Goal: Information Seeking & Learning: Learn about a topic

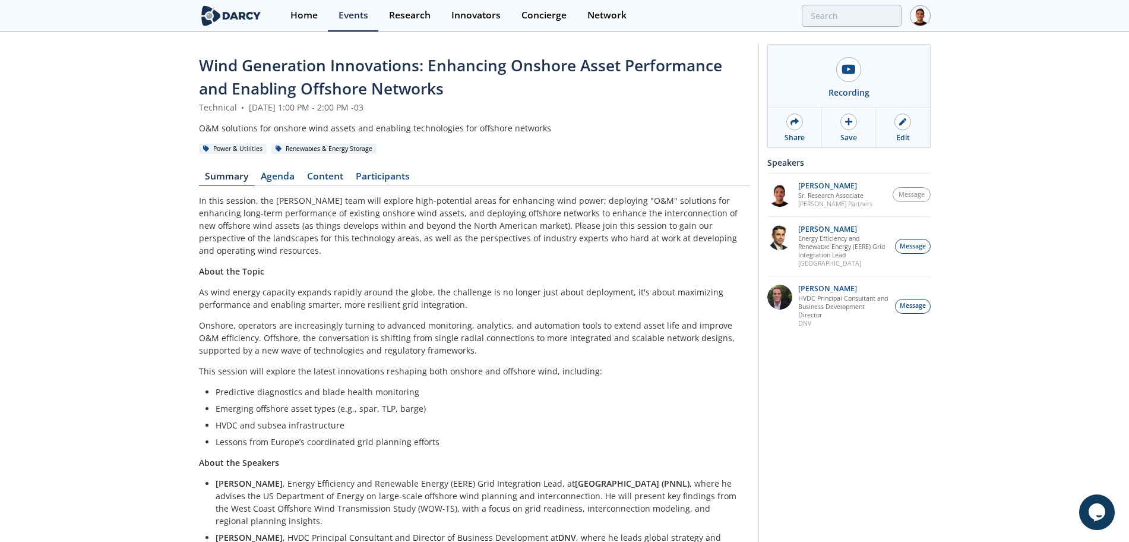
click at [244, 14] on img at bounding box center [231, 15] width 65 height 21
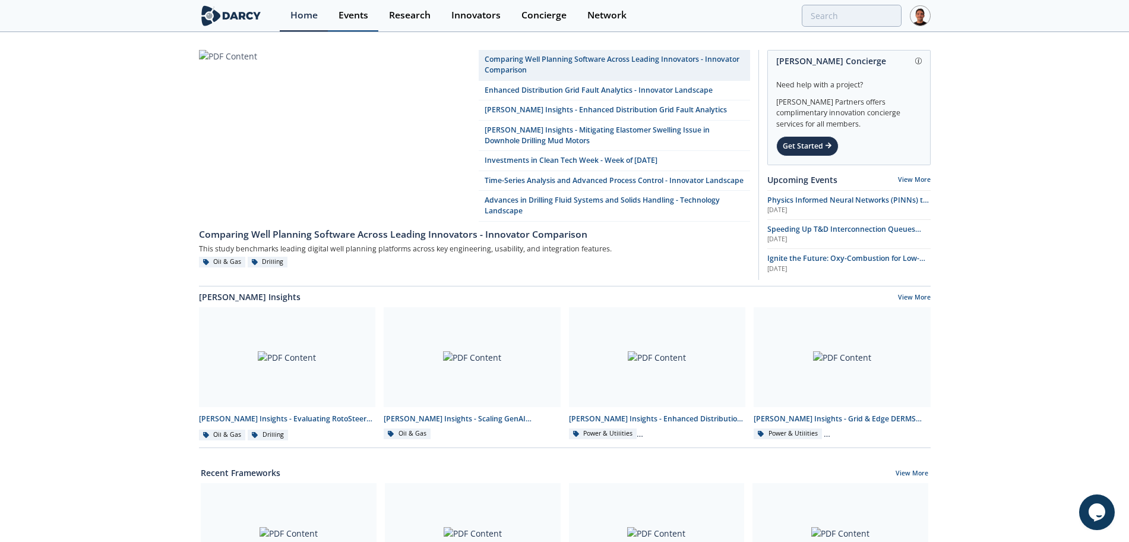
click at [367, 16] on div "Events" at bounding box center [354, 16] width 30 height 10
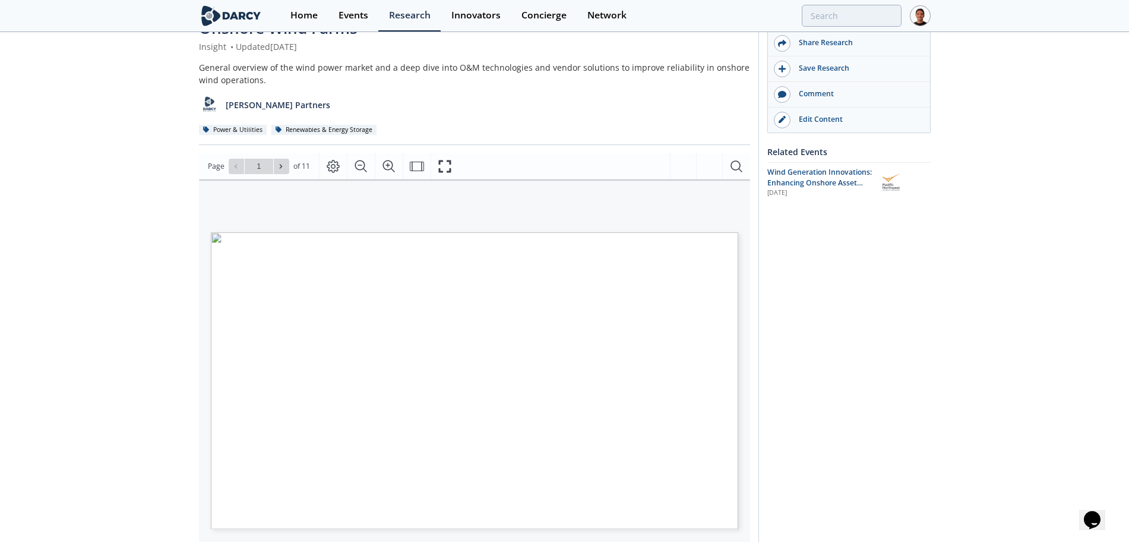
scroll to position [149, 0]
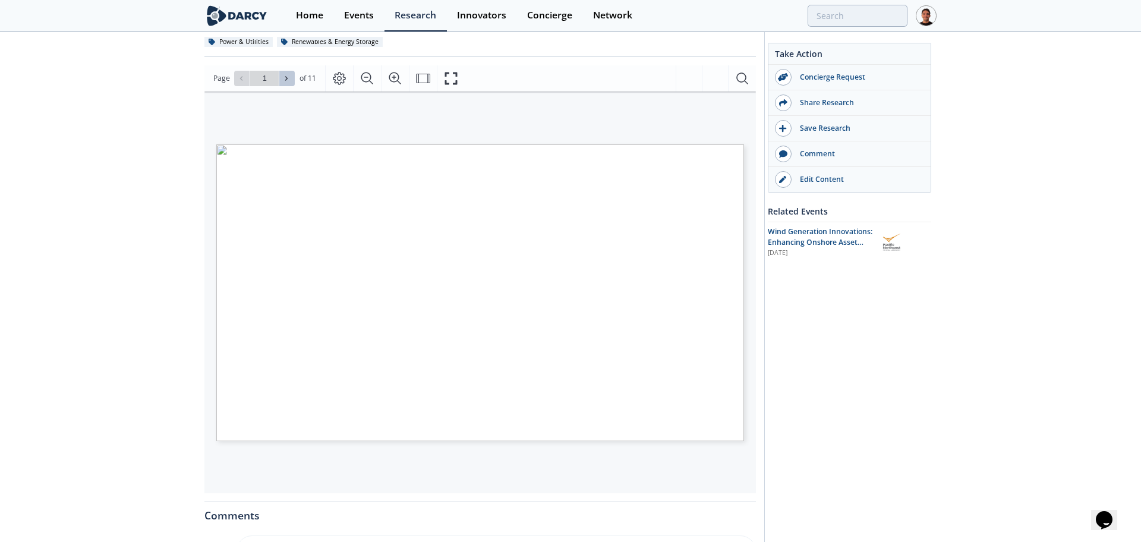
click at [292, 77] on button at bounding box center [286, 78] width 15 height 15
type input "4"
click at [292, 77] on button at bounding box center [286, 78] width 15 height 15
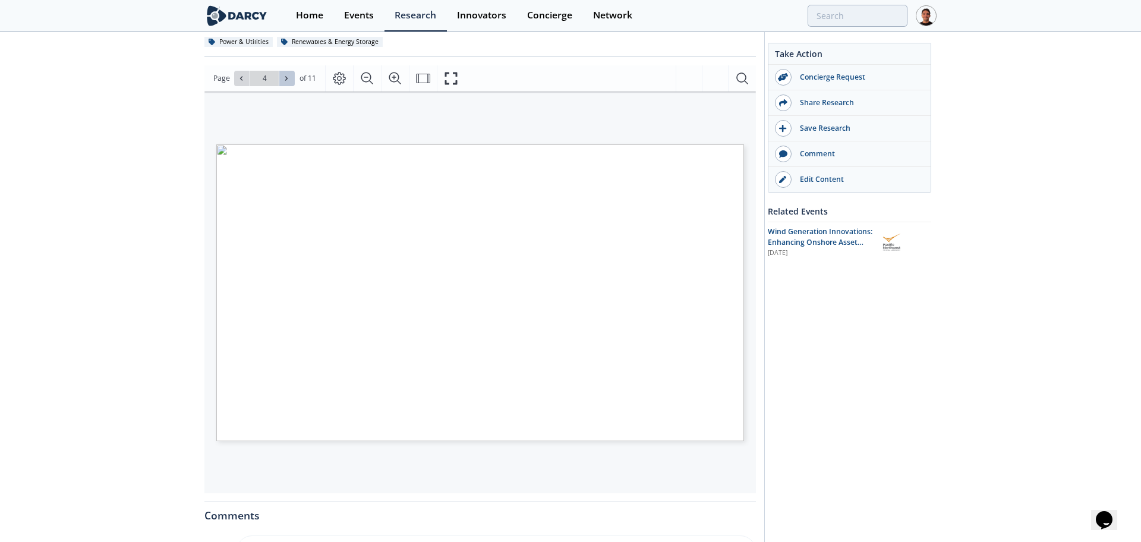
type input "5"
click at [287, 77] on icon at bounding box center [286, 78] width 7 height 7
type input "6"
click at [287, 77] on icon at bounding box center [286, 78] width 7 height 7
click at [246, 79] on button at bounding box center [241, 78] width 15 height 15
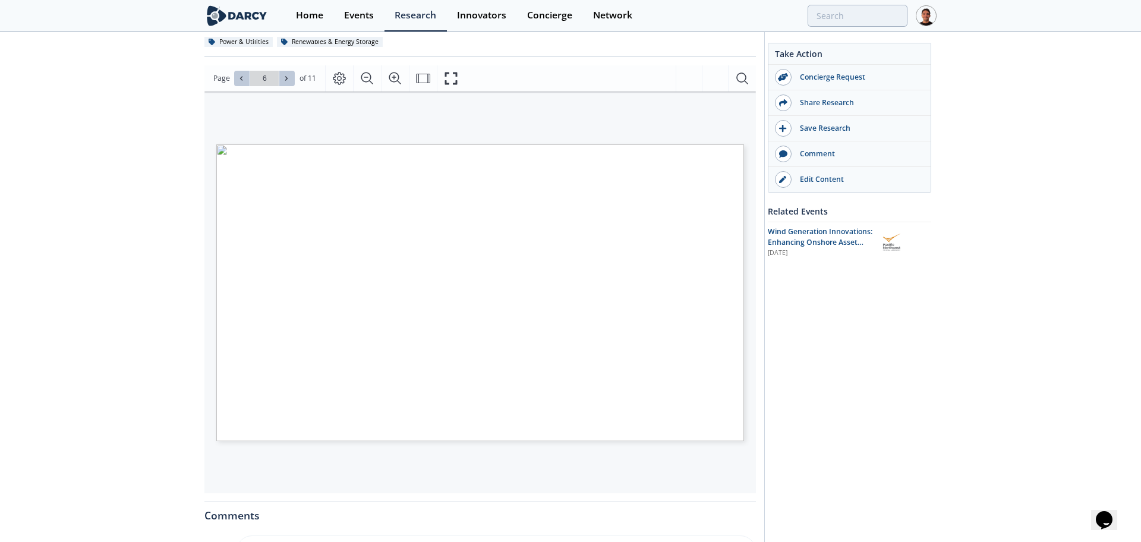
click at [246, 79] on button at bounding box center [241, 78] width 15 height 15
click at [290, 82] on span at bounding box center [287, 78] width 8 height 8
click at [284, 77] on icon at bounding box center [286, 78] width 7 height 7
click at [241, 77] on icon at bounding box center [241, 78] width 2 height 4
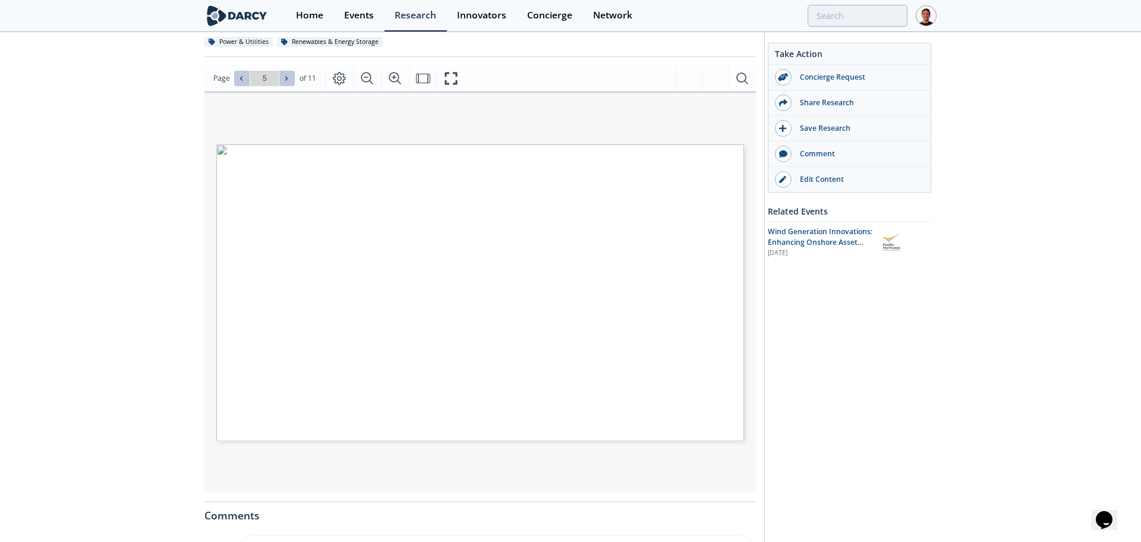
click at [283, 75] on icon at bounding box center [286, 78] width 7 height 7
click at [283, 78] on icon at bounding box center [286, 78] width 7 height 7
click at [294, 81] on span "Go to Page 8" at bounding box center [265, 78] width 70 height 15
click at [289, 78] on icon at bounding box center [286, 78] width 7 height 7
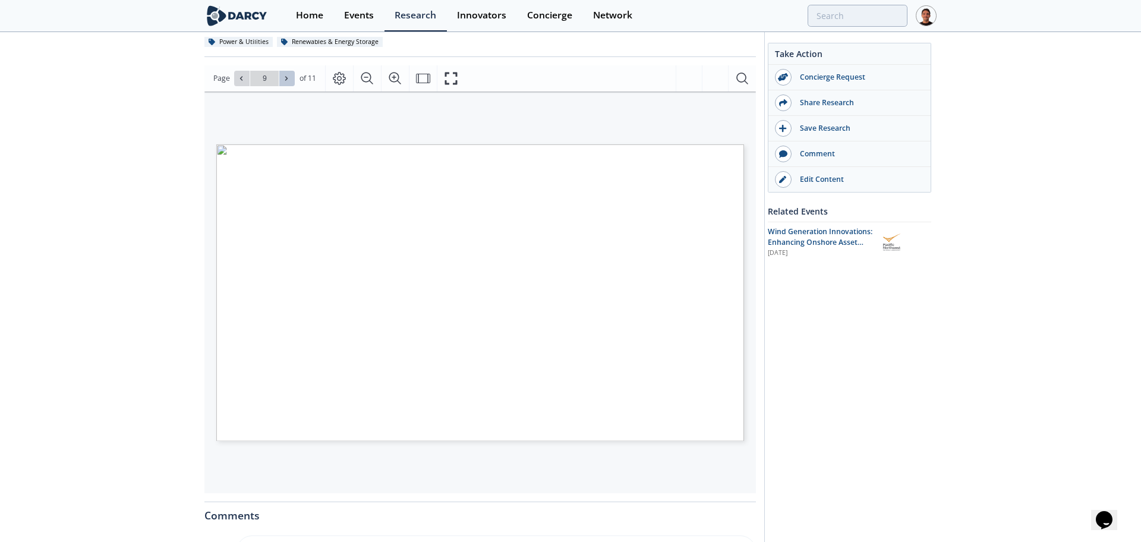
click at [289, 78] on icon at bounding box center [286, 78] width 7 height 7
click at [241, 75] on icon at bounding box center [241, 78] width 7 height 7
click at [242, 80] on icon at bounding box center [241, 78] width 7 height 7
click at [287, 81] on icon at bounding box center [286, 78] width 7 height 7
click at [287, 80] on icon at bounding box center [286, 78] width 7 height 7
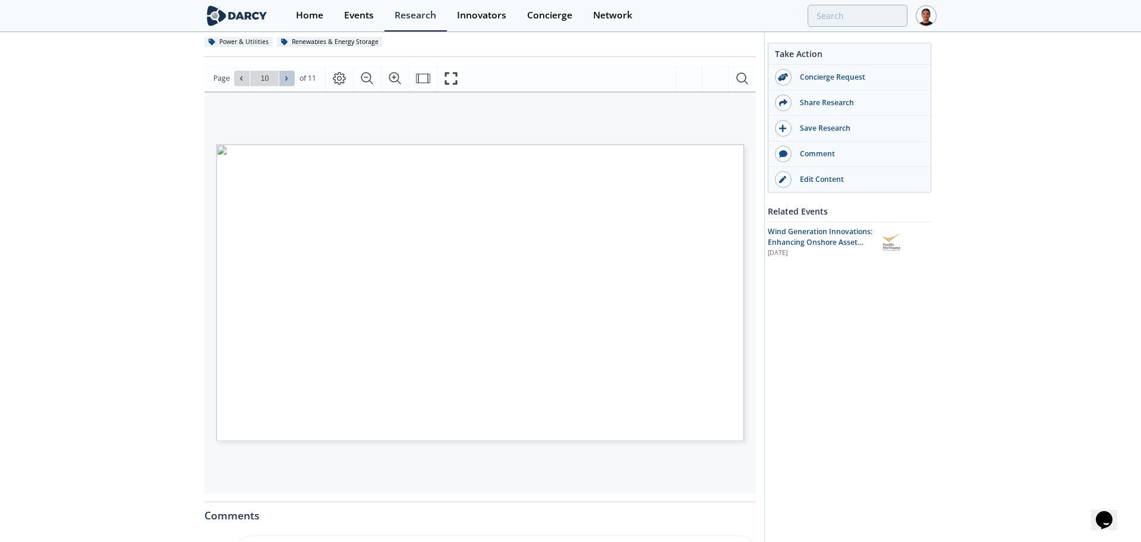
click at [287, 78] on icon at bounding box center [286, 78] width 7 height 7
click at [238, 78] on icon at bounding box center [241, 78] width 7 height 7
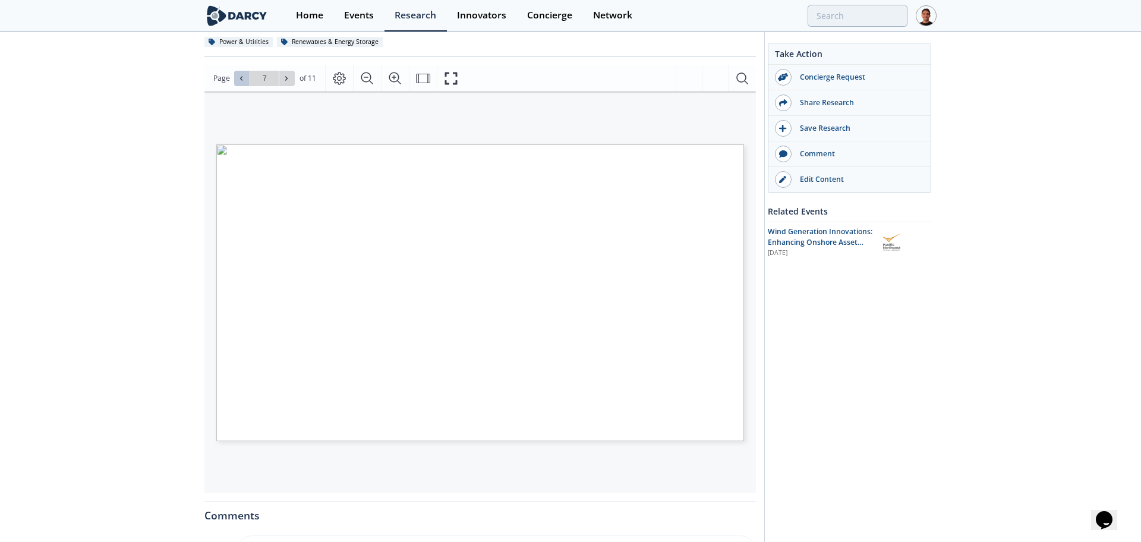
click at [238, 78] on icon at bounding box center [241, 78] width 7 height 7
type input "8"
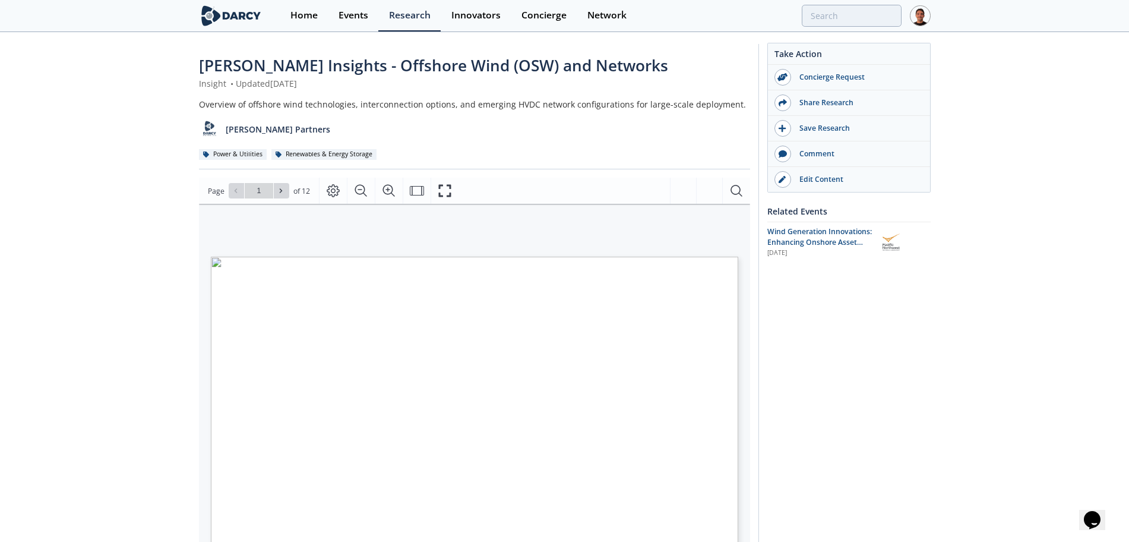
scroll to position [74, 0]
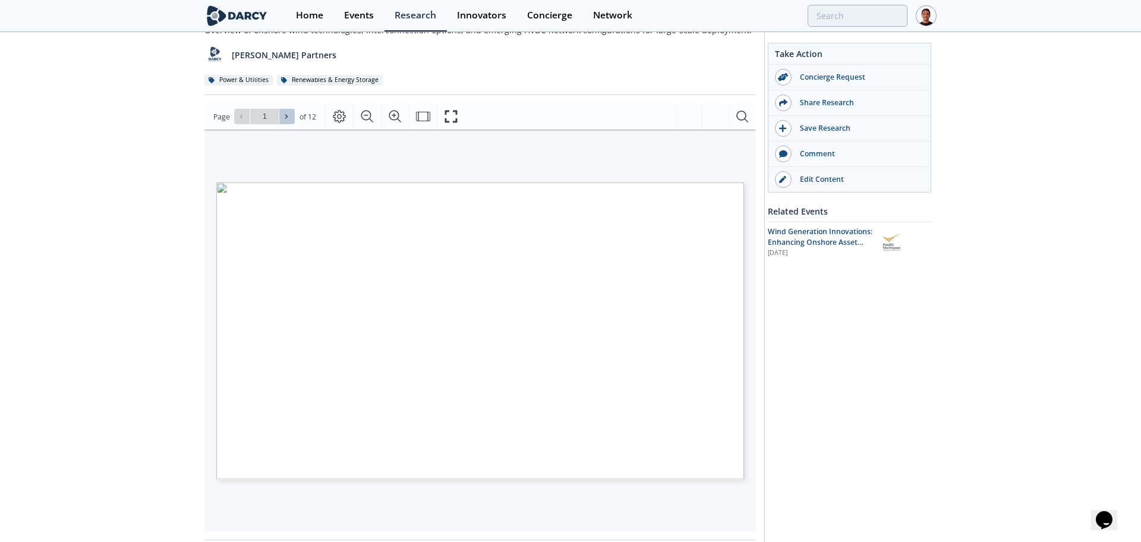
click at [290, 117] on span at bounding box center [287, 116] width 8 height 8
click at [289, 117] on span at bounding box center [287, 116] width 8 height 8
type input "4"
click at [289, 118] on icon at bounding box center [286, 116] width 7 height 7
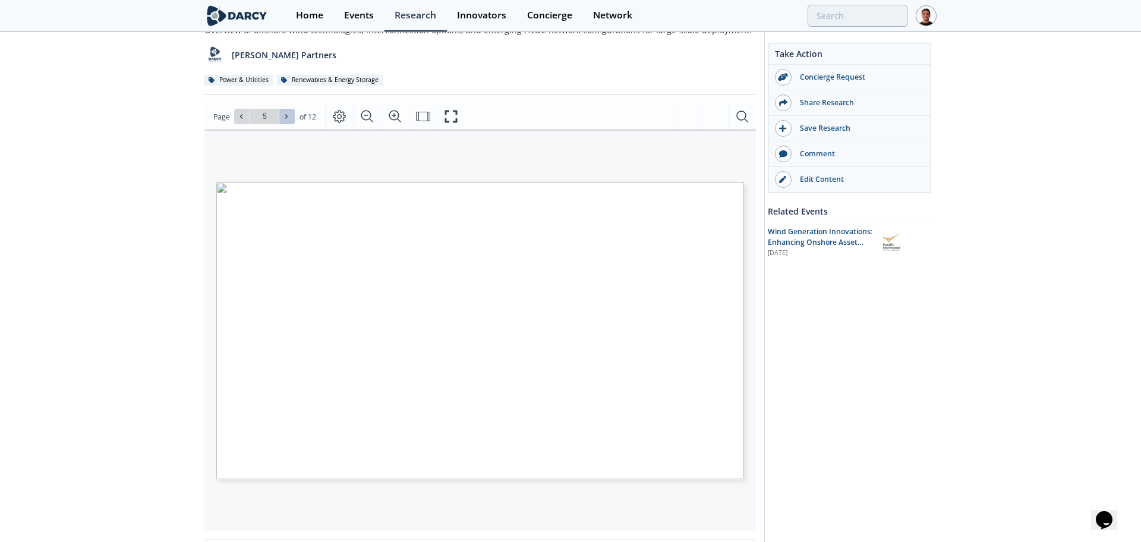
click at [289, 118] on icon at bounding box center [286, 116] width 7 height 7
type input "6"
click at [289, 118] on icon at bounding box center [286, 116] width 7 height 7
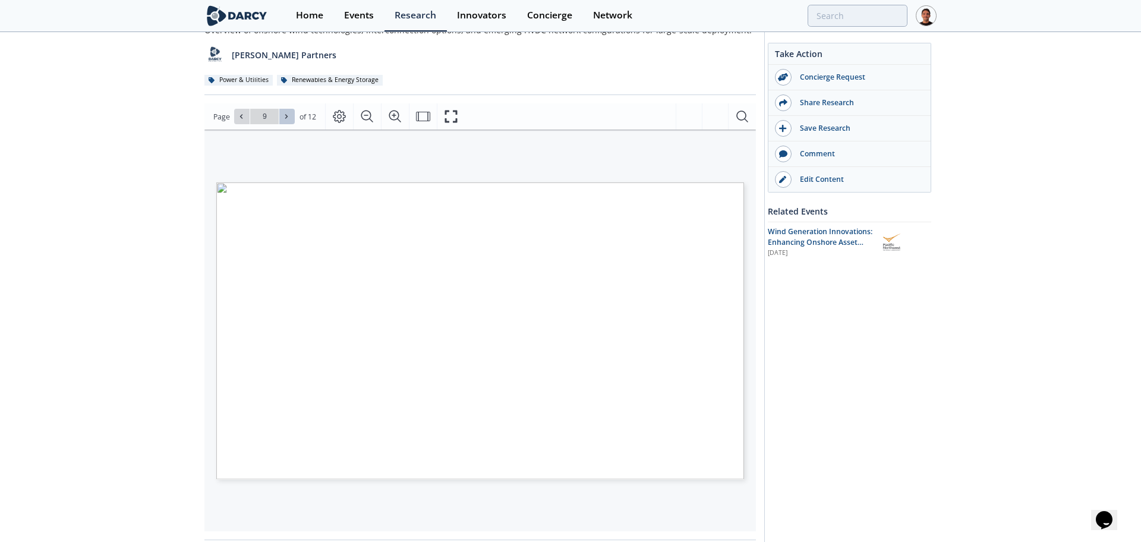
click at [289, 118] on icon at bounding box center [286, 116] width 7 height 7
click at [289, 118] on div "Go to Page 12" at bounding box center [264, 116] width 61 height 15
click at [246, 116] on button at bounding box center [241, 116] width 15 height 15
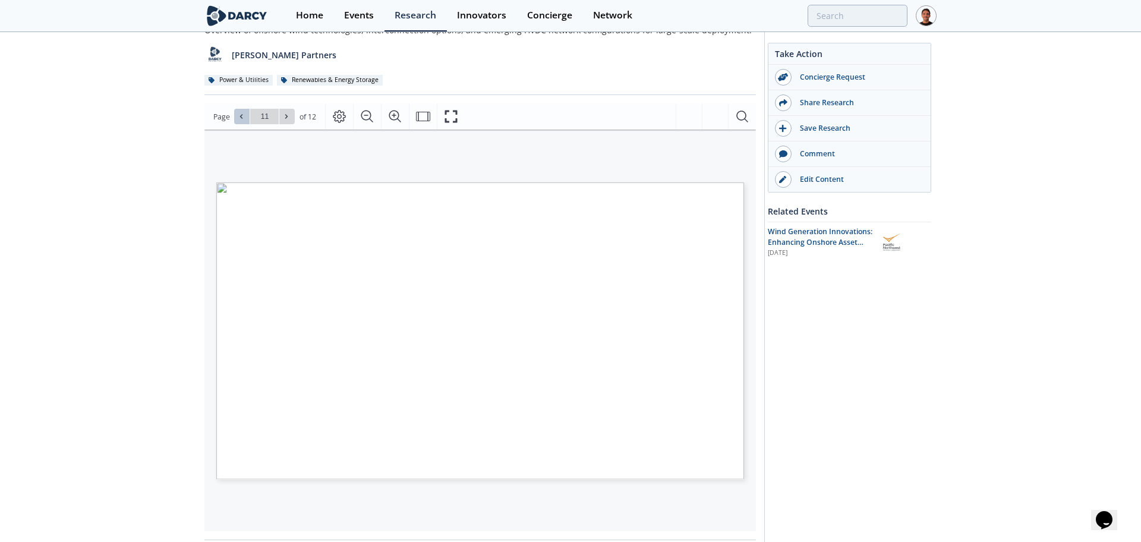
click at [245, 116] on button at bounding box center [241, 116] width 15 height 15
click at [245, 116] on span at bounding box center [242, 116] width 8 height 8
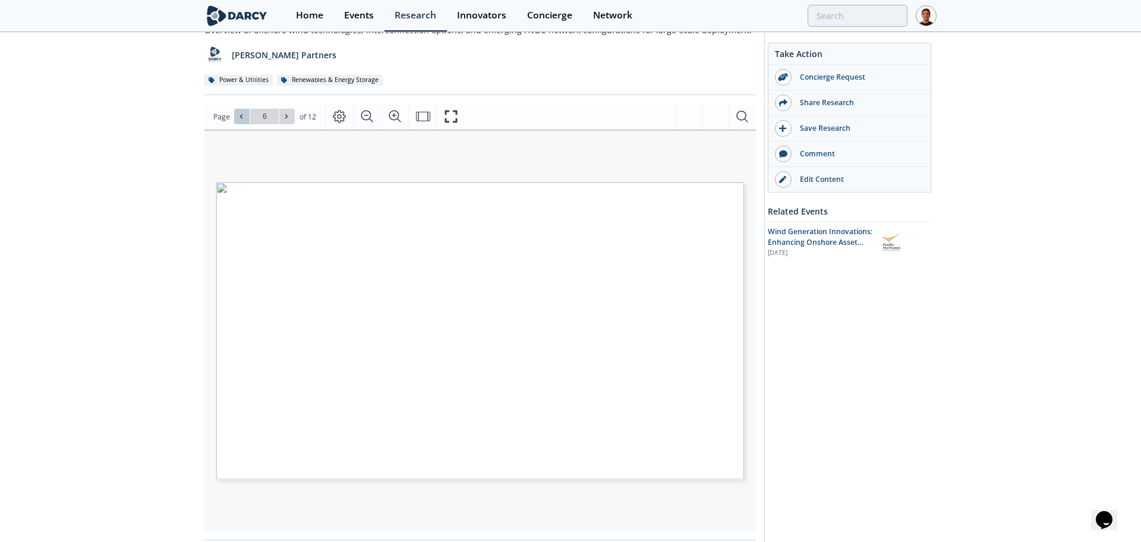
click at [242, 119] on icon at bounding box center [241, 116] width 7 height 7
type input "3"
